Goal: Task Accomplishment & Management: Manage account settings

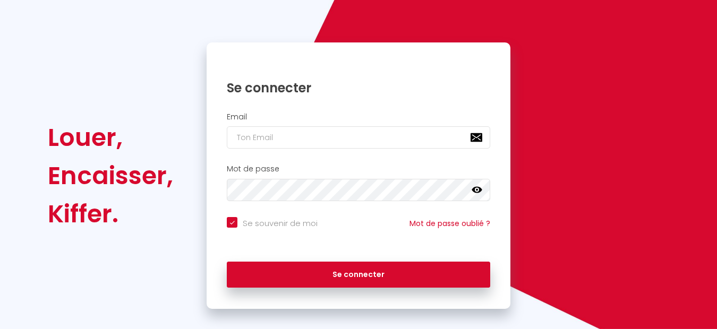
scroll to position [73, 0]
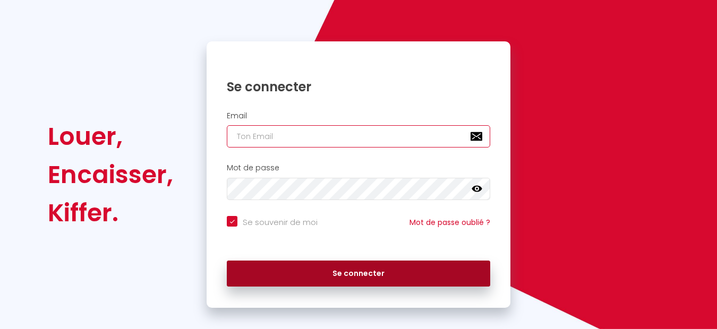
type input "[PERSON_NAME][EMAIL_ADDRESS][DOMAIN_NAME]"
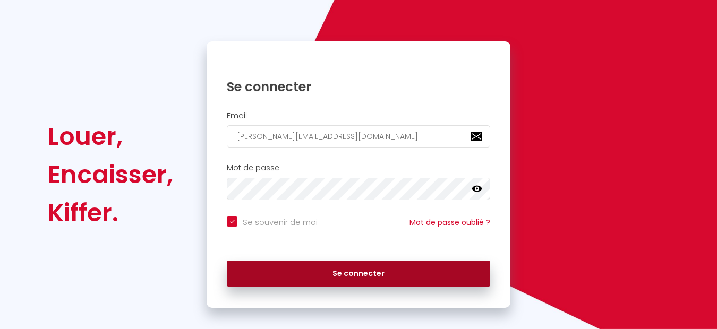
click at [331, 276] on button "Se connecter" at bounding box center [358, 274] width 263 height 27
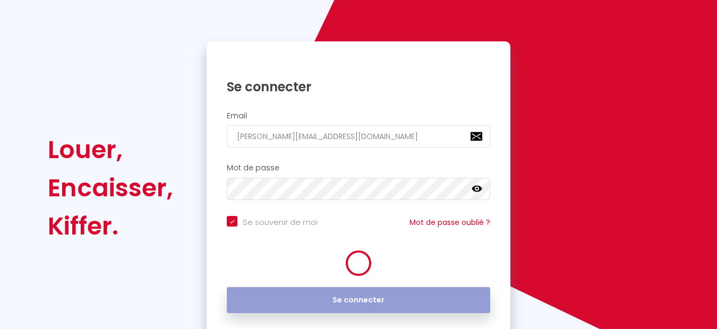
checkbox input "true"
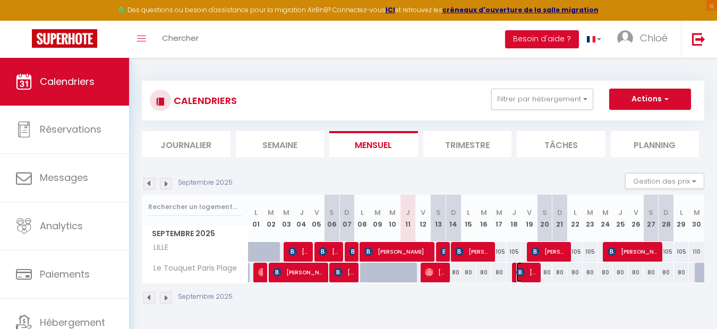
click at [520, 269] on img at bounding box center [520, 272] width 8 height 8
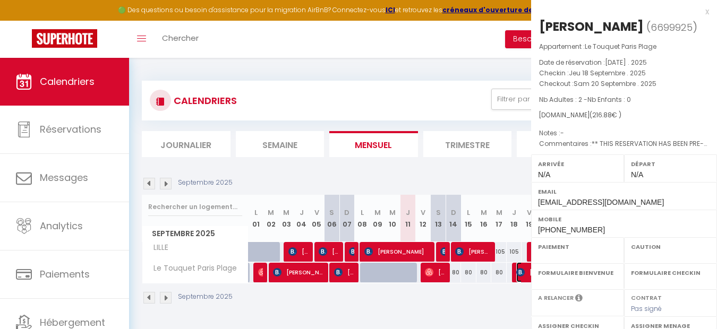
select select "OK"
select select "0"
select select "1"
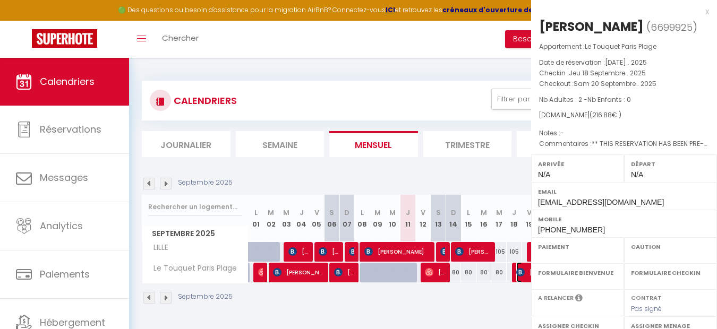
select select
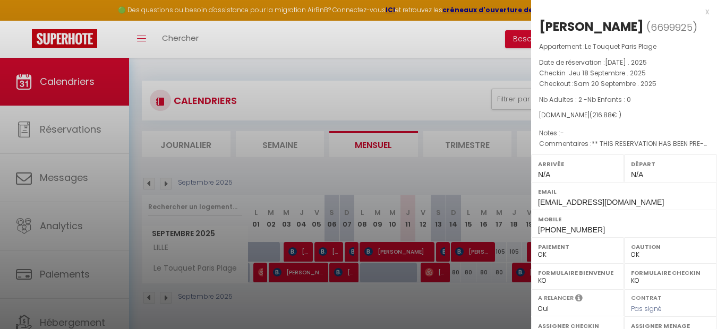
click at [706, 7] on div "x" at bounding box center [620, 11] width 178 height 13
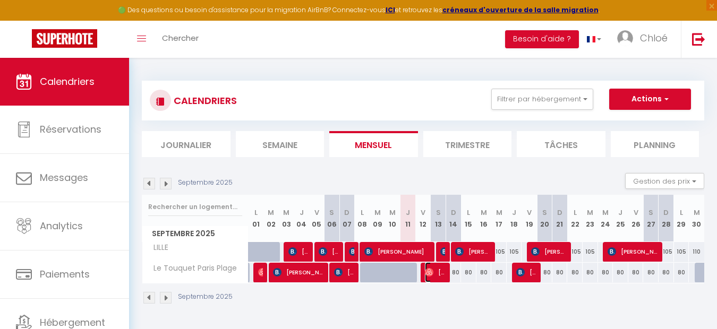
click at [437, 278] on span "[PERSON_NAME]" at bounding box center [435, 272] width 21 height 20
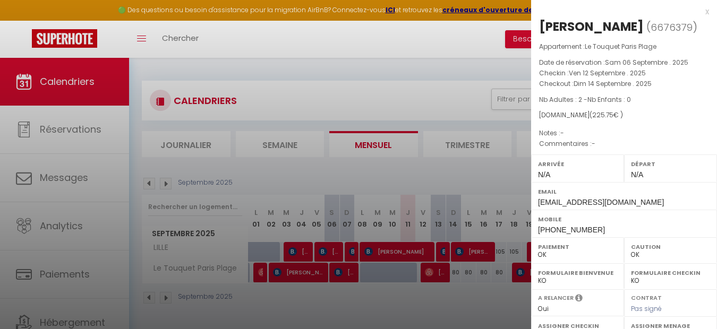
click at [441, 316] on div at bounding box center [358, 164] width 717 height 329
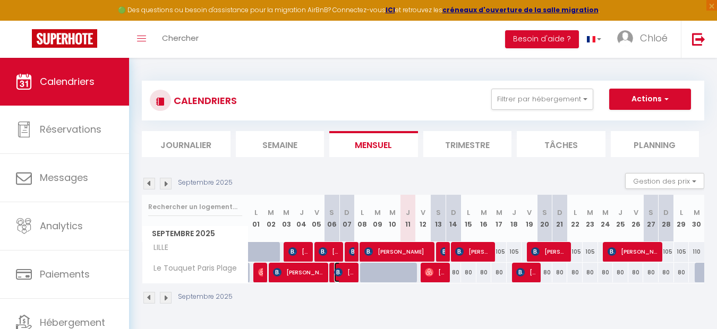
click at [347, 272] on span "[PERSON_NAME]" at bounding box center [344, 272] width 21 height 20
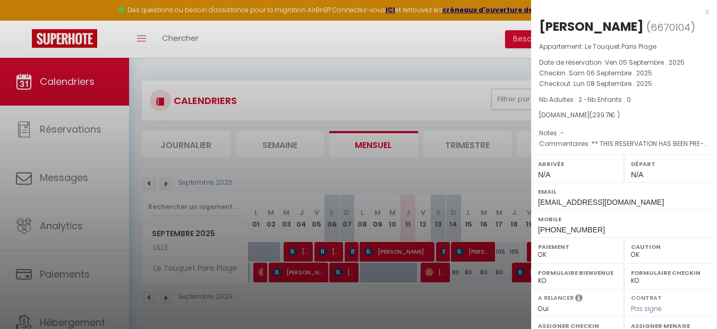
click at [705, 13] on div "x" at bounding box center [620, 11] width 178 height 13
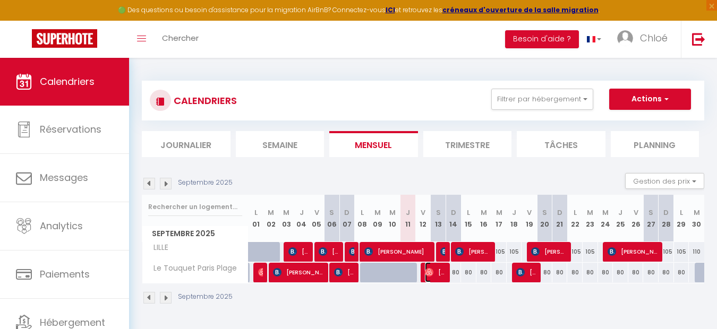
click at [441, 276] on span "[PERSON_NAME]" at bounding box center [435, 272] width 21 height 20
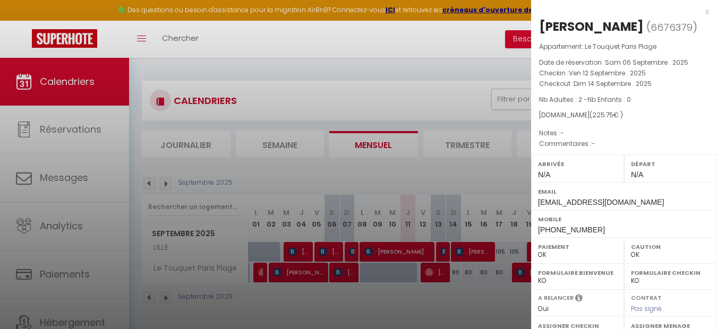
click at [705, 8] on div "x" at bounding box center [620, 11] width 178 height 13
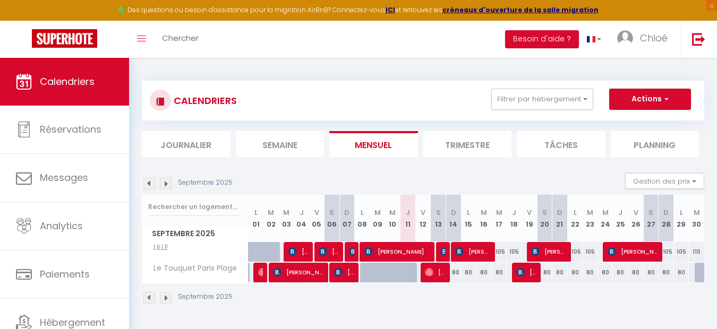
click at [456, 273] on div "80" at bounding box center [452, 273] width 15 height 20
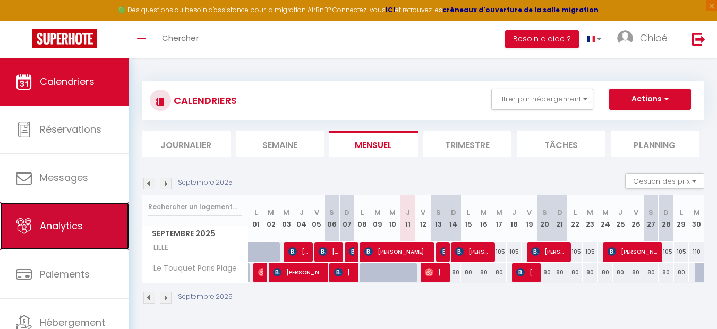
click at [71, 222] on span "Analytics" at bounding box center [61, 225] width 43 height 13
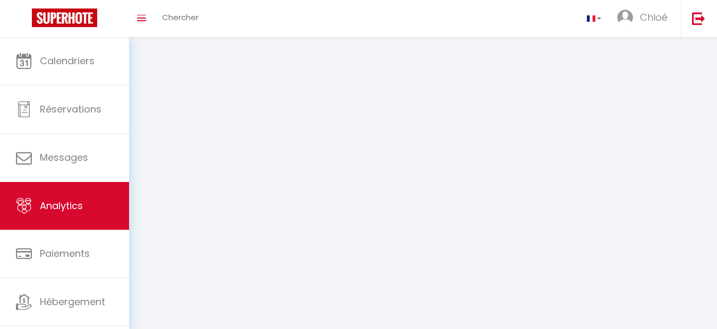
select select "2025"
select select "9"
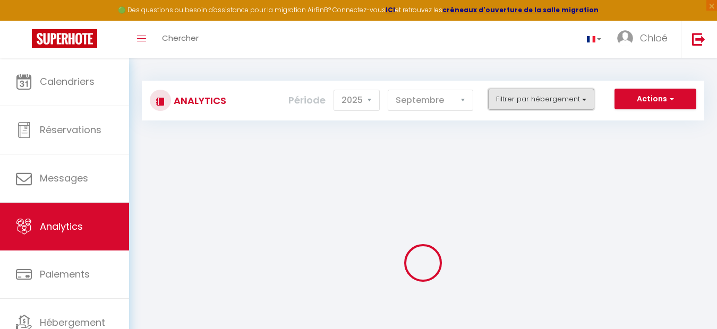
click at [524, 107] on button "Filtrer par hébergement" at bounding box center [541, 99] width 106 height 21
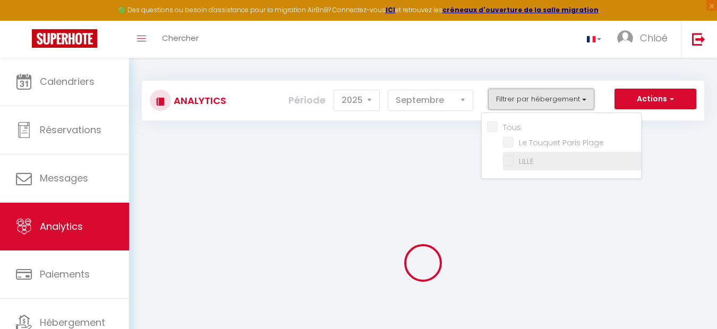
checkbox input "false"
checkbox Plage "false"
checkbox input "false"
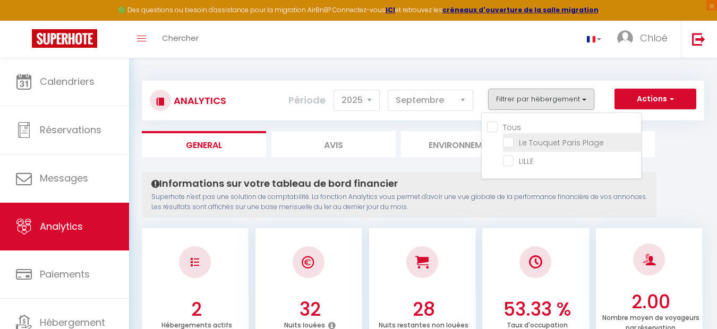
click at [532, 144] on Plage "checkbox" at bounding box center [572, 141] width 138 height 11
checkbox Plage "true"
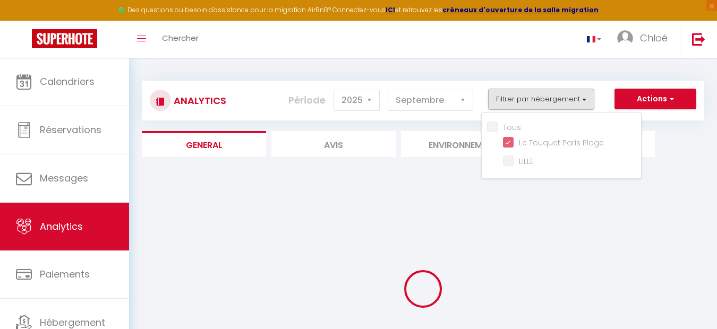
checkbox input "false"
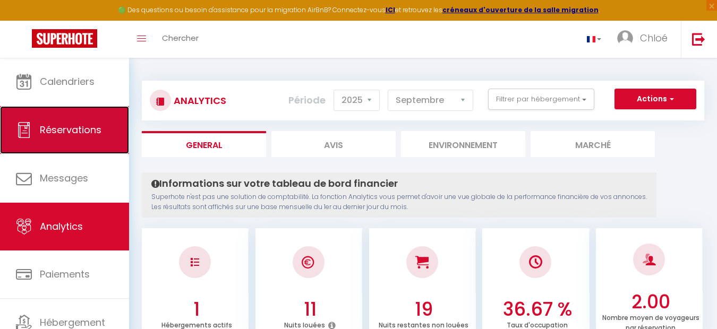
click at [71, 124] on span "Réservations" at bounding box center [71, 129] width 62 height 13
